Goal: Find contact information: Find contact information

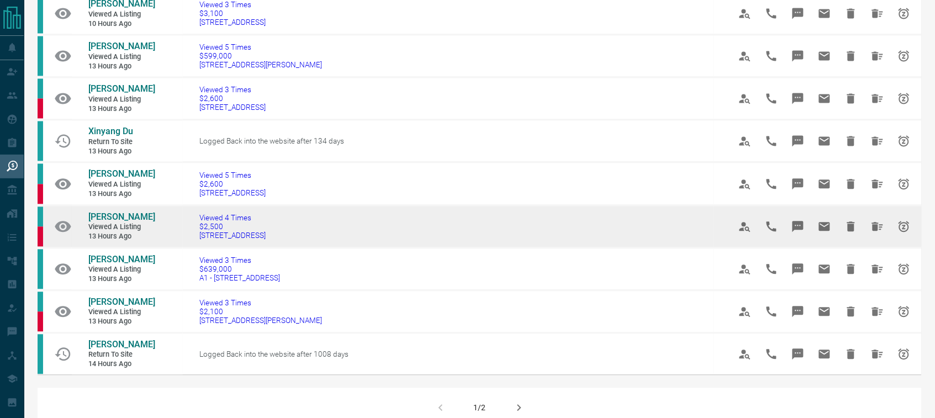
scroll to position [621, 0]
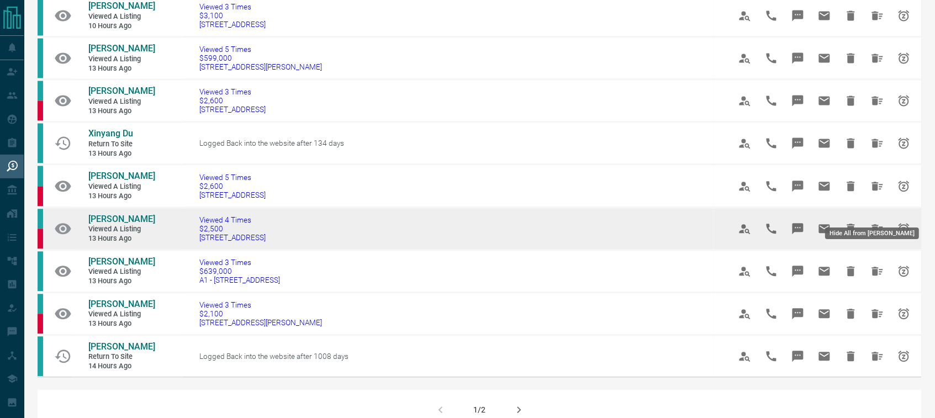
click at [878, 225] on icon "Hide All from Stephanie Broccolini" at bounding box center [877, 229] width 11 height 9
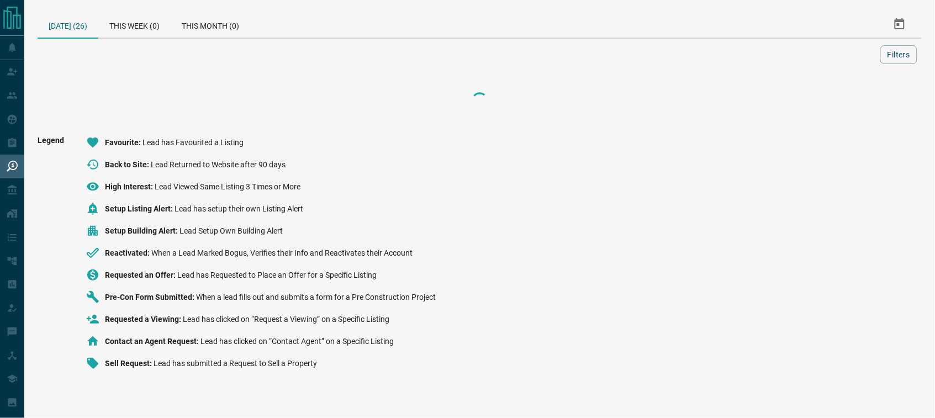
scroll to position [0, 0]
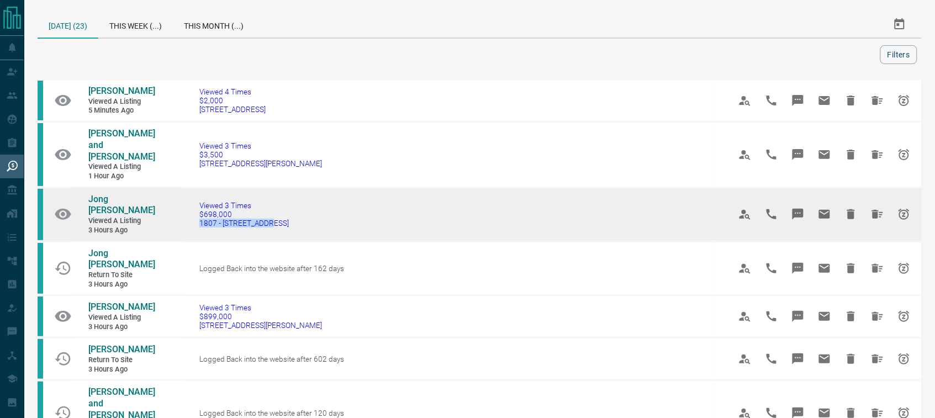
drag, startPoint x: 252, startPoint y: 210, endPoint x: 187, endPoint y: 213, distance: 65.2
click at [187, 213] on td "Viewed 3 Times $698,000 [STREET_ADDRESS]" at bounding box center [448, 214] width 531 height 54
click at [121, 194] on span "Jong [PERSON_NAME]" at bounding box center [121, 205] width 67 height 22
click at [879, 210] on icon "Hide All from Jong Pil Yi" at bounding box center [877, 214] width 11 height 9
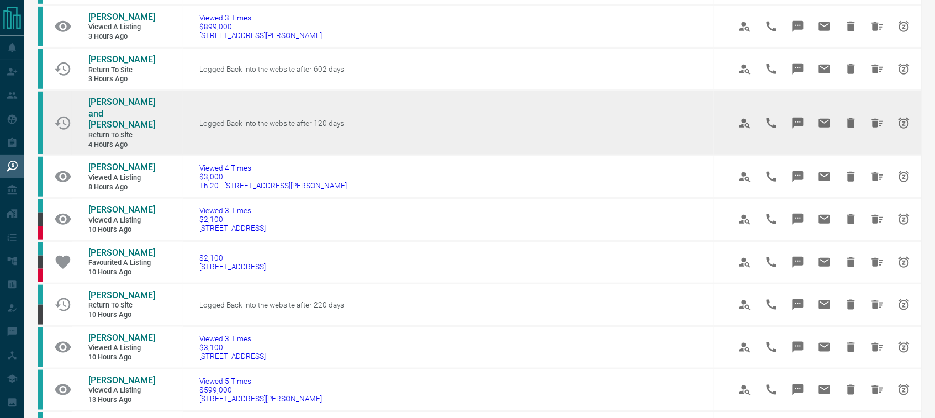
scroll to position [241, 0]
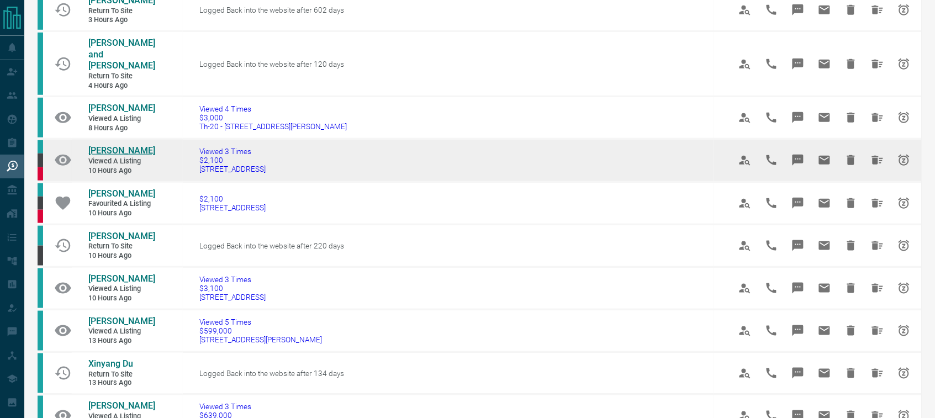
click at [120, 145] on span "[PERSON_NAME]" at bounding box center [121, 150] width 67 height 10
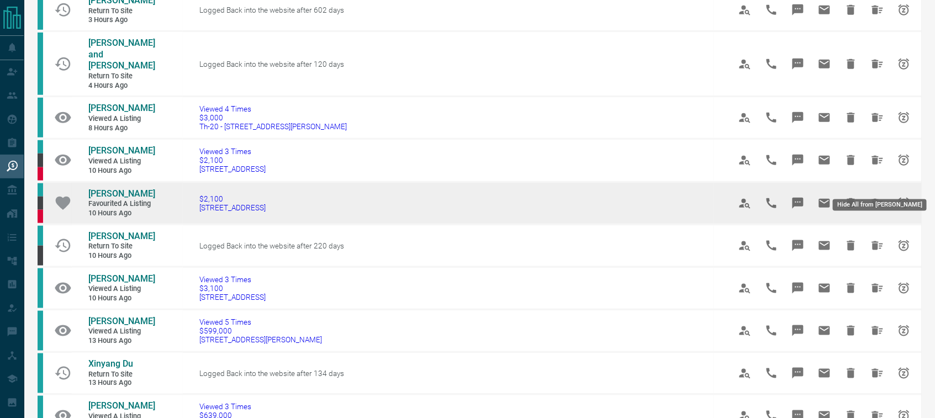
click at [873, 199] on icon "Hide All from Kyungmin Park" at bounding box center [877, 203] width 11 height 9
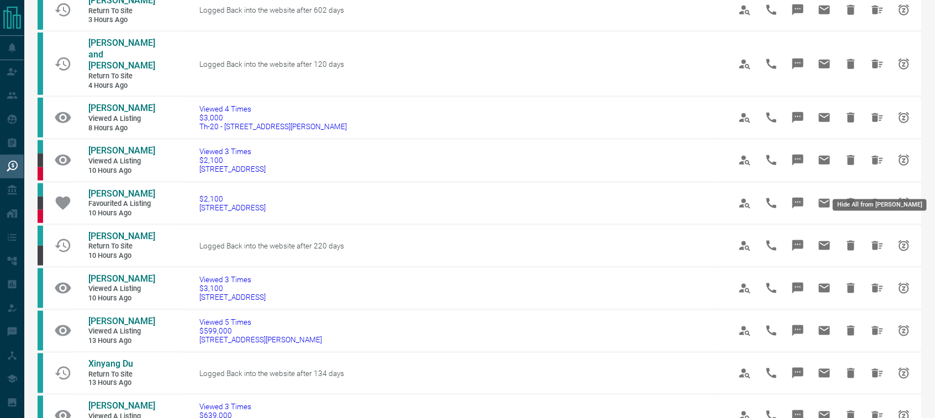
scroll to position [0, 0]
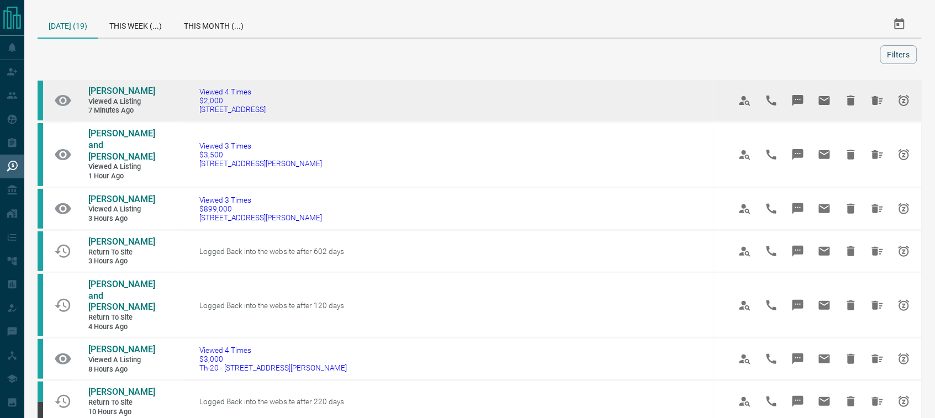
drag, startPoint x: 279, startPoint y: 114, endPoint x: 189, endPoint y: 120, distance: 90.7
click at [189, 120] on td "Viewed 4 Times $2,000 [STREET_ADDRESS]" at bounding box center [448, 100] width 531 height 43
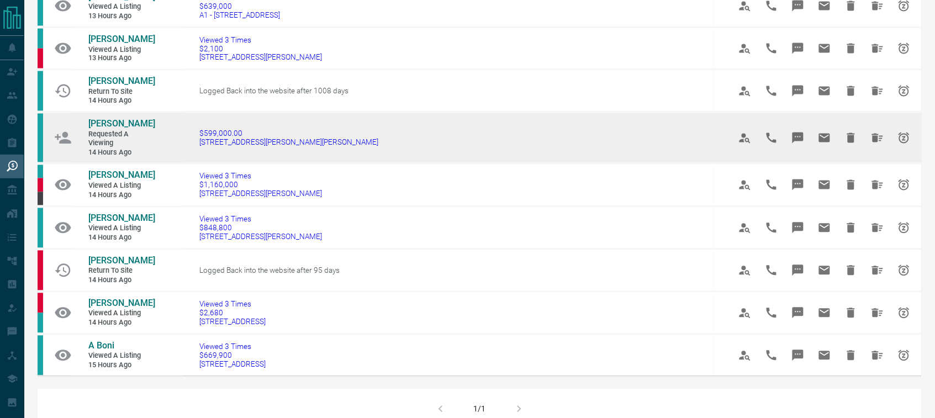
scroll to position [569, 0]
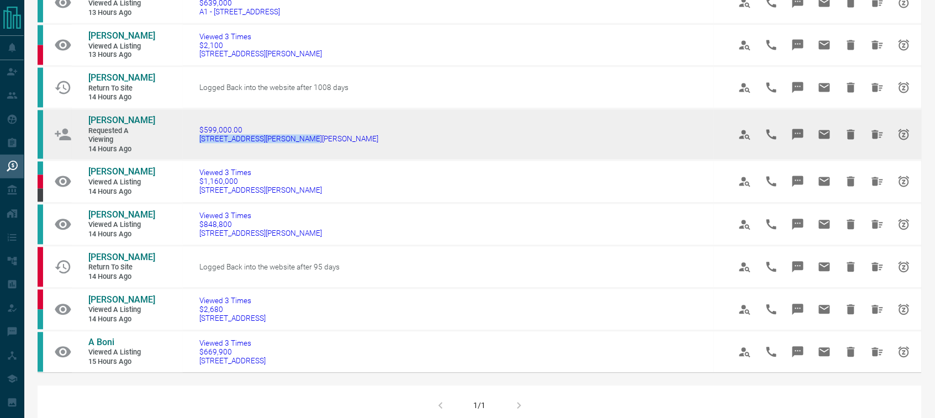
drag, startPoint x: 293, startPoint y: 128, endPoint x: 186, endPoint y: 136, distance: 106.9
click at [186, 136] on td "$599,000.00 [STREET_ADDRESS][PERSON_NAME][PERSON_NAME]" at bounding box center [448, 135] width 531 height 52
copy span "[STREET_ADDRESS][PERSON_NAME][PERSON_NAME]"
click at [141, 115] on span "[PERSON_NAME]" at bounding box center [121, 120] width 67 height 10
click at [137, 115] on span "[PERSON_NAME]" at bounding box center [121, 120] width 67 height 10
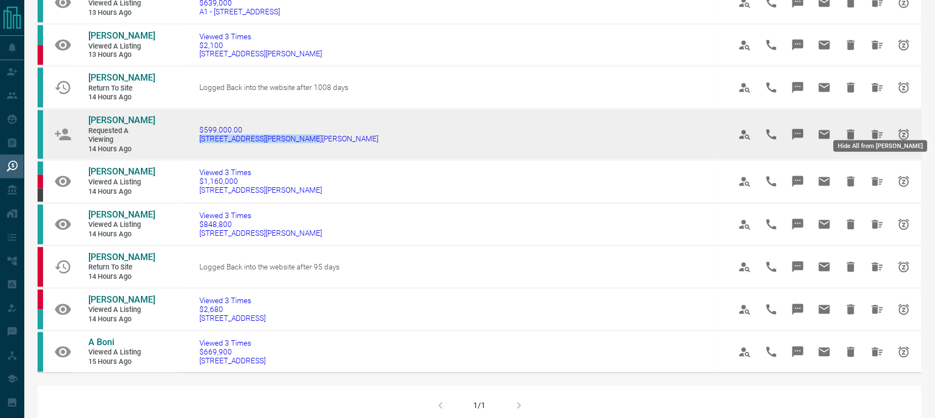
click at [879, 130] on icon "Hide All from Jessica Souss" at bounding box center [877, 134] width 11 height 9
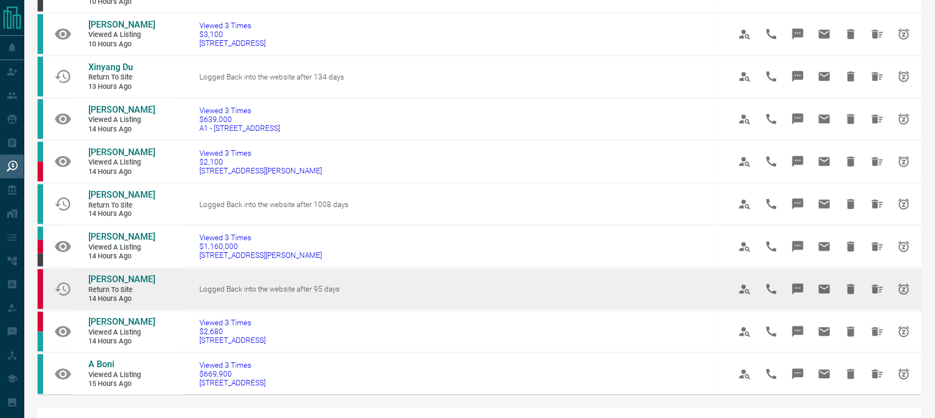
scroll to position [414, 0]
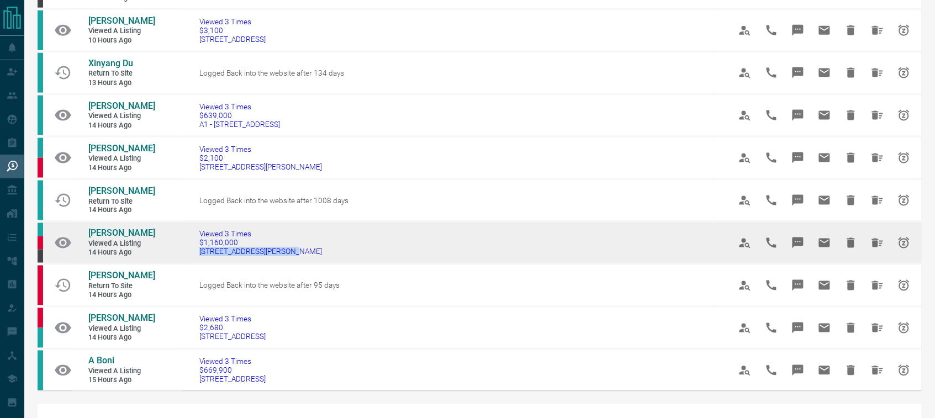
drag, startPoint x: 278, startPoint y: 249, endPoint x: 186, endPoint y: 253, distance: 91.7
click at [186, 253] on td "Viewed 3 Times $1,160,000 [STREET_ADDRESS][PERSON_NAME]" at bounding box center [448, 242] width 531 height 43
copy span "[STREET_ADDRESS][PERSON_NAME]"
click at [109, 230] on span "[PERSON_NAME]" at bounding box center [121, 233] width 67 height 10
click at [872, 238] on icon "Hide All from Anthony Boustany" at bounding box center [877, 242] width 11 height 9
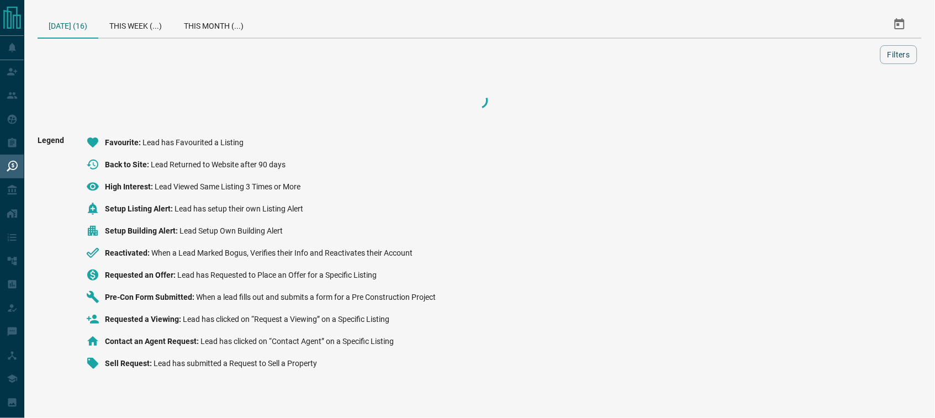
scroll to position [0, 0]
